Goal: Information Seeking & Learning: Learn about a topic

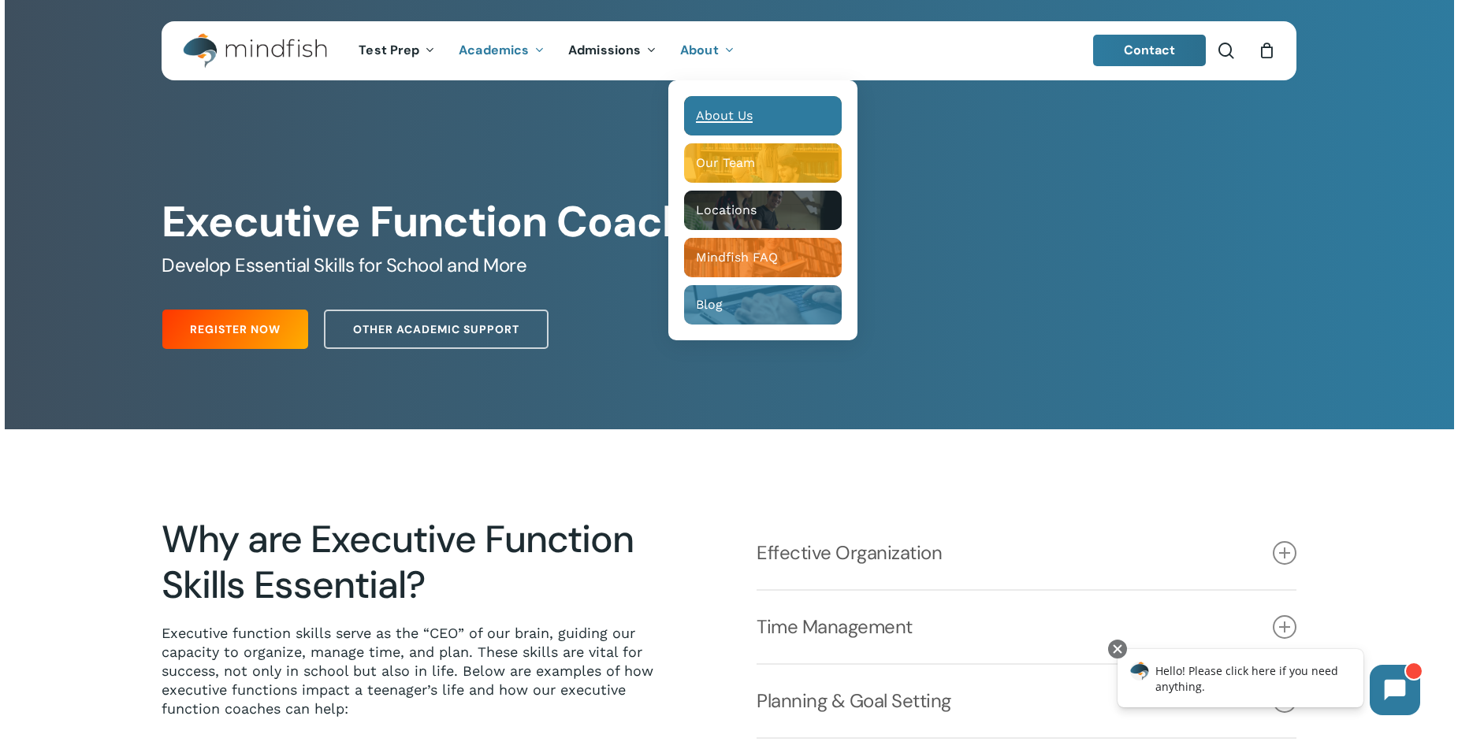
click at [745, 117] on span "About Us" at bounding box center [724, 115] width 57 height 15
